Goal: Task Accomplishment & Management: Use online tool/utility

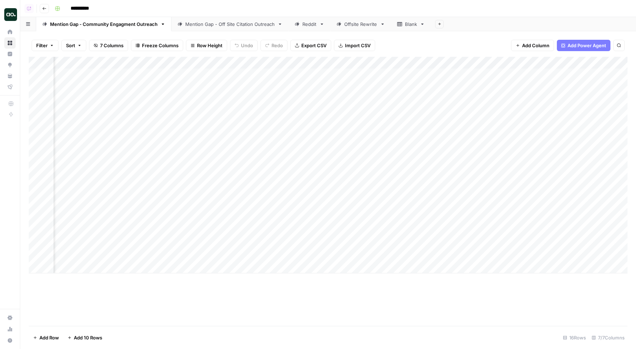
scroll to position [0, 446]
click at [573, 74] on div "Add Column" at bounding box center [328, 165] width 599 height 217
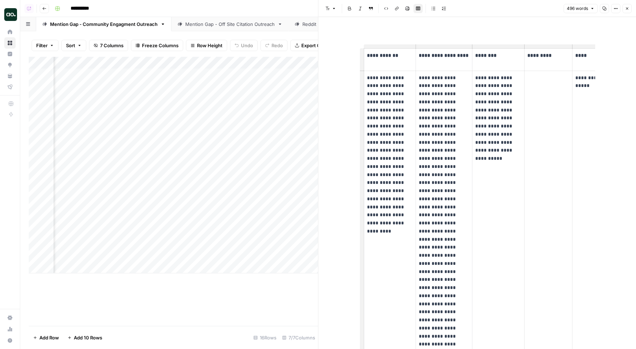
scroll to position [0, 87]
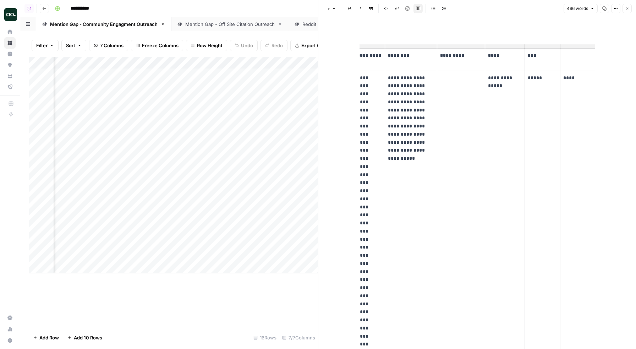
click at [625, 8] on icon "button" at bounding box center [627, 8] width 4 height 4
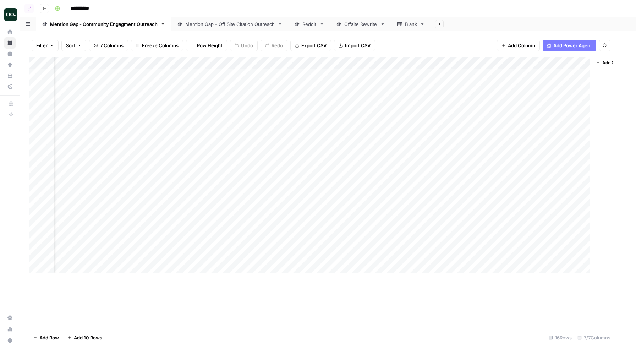
scroll to position [0, 438]
click at [591, 72] on div "Add Column" at bounding box center [328, 165] width 599 height 217
click at [589, 85] on div "Add Column" at bounding box center [328, 165] width 599 height 217
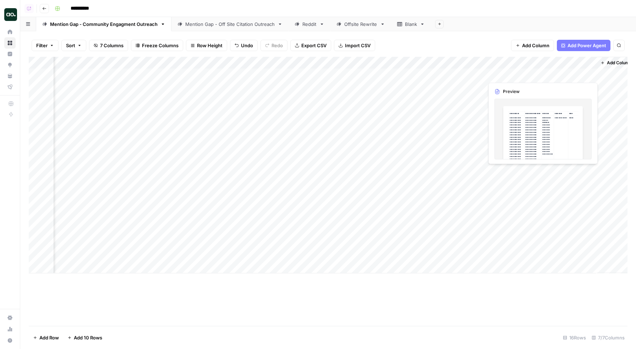
click at [589, 74] on div "Add Column" at bounding box center [328, 165] width 599 height 217
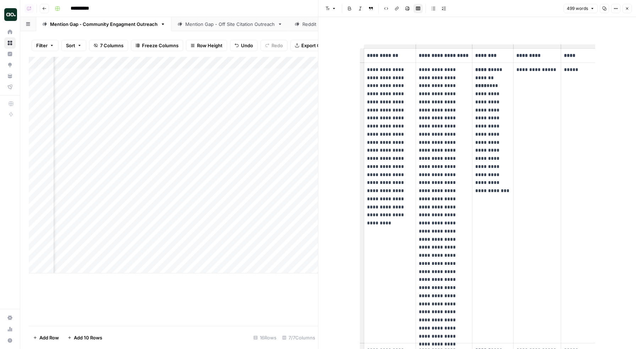
scroll to position [0, 36]
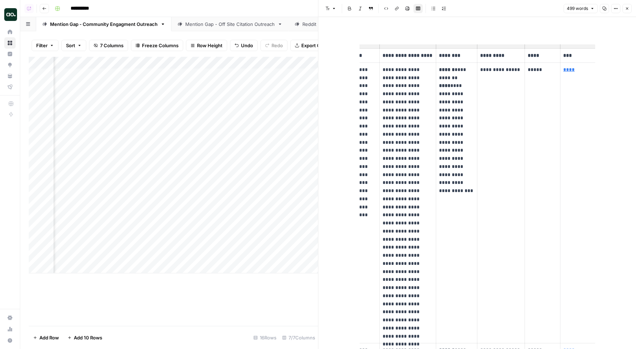
click at [625, 12] on button "Close" at bounding box center [627, 8] width 9 height 9
